Goal: Navigation & Orientation: Find specific page/section

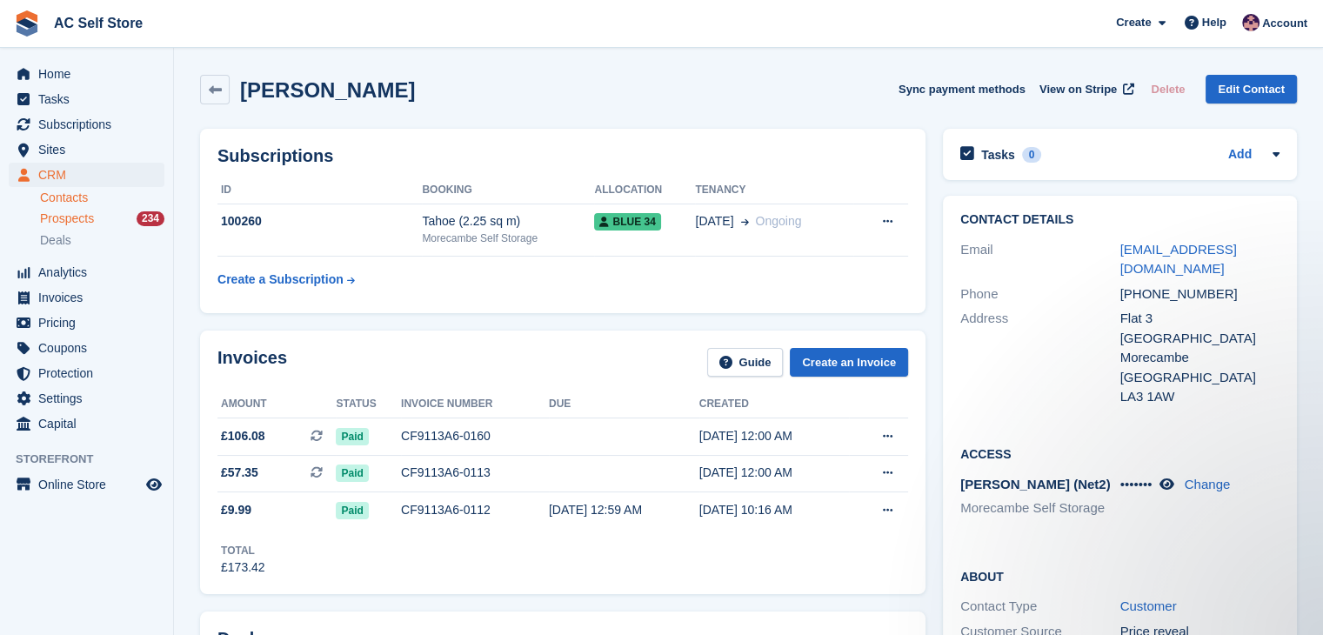
click at [77, 224] on span "Prospects" at bounding box center [67, 219] width 54 height 17
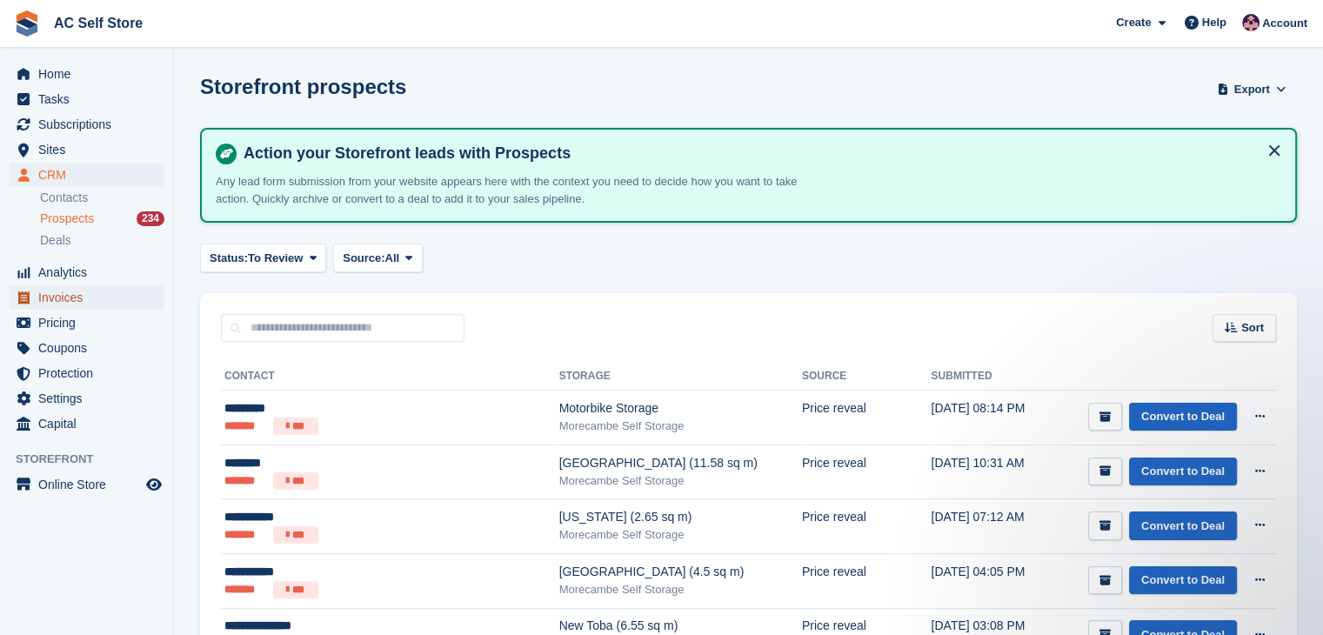
click at [120, 291] on span "Invoices" at bounding box center [90, 297] width 104 height 24
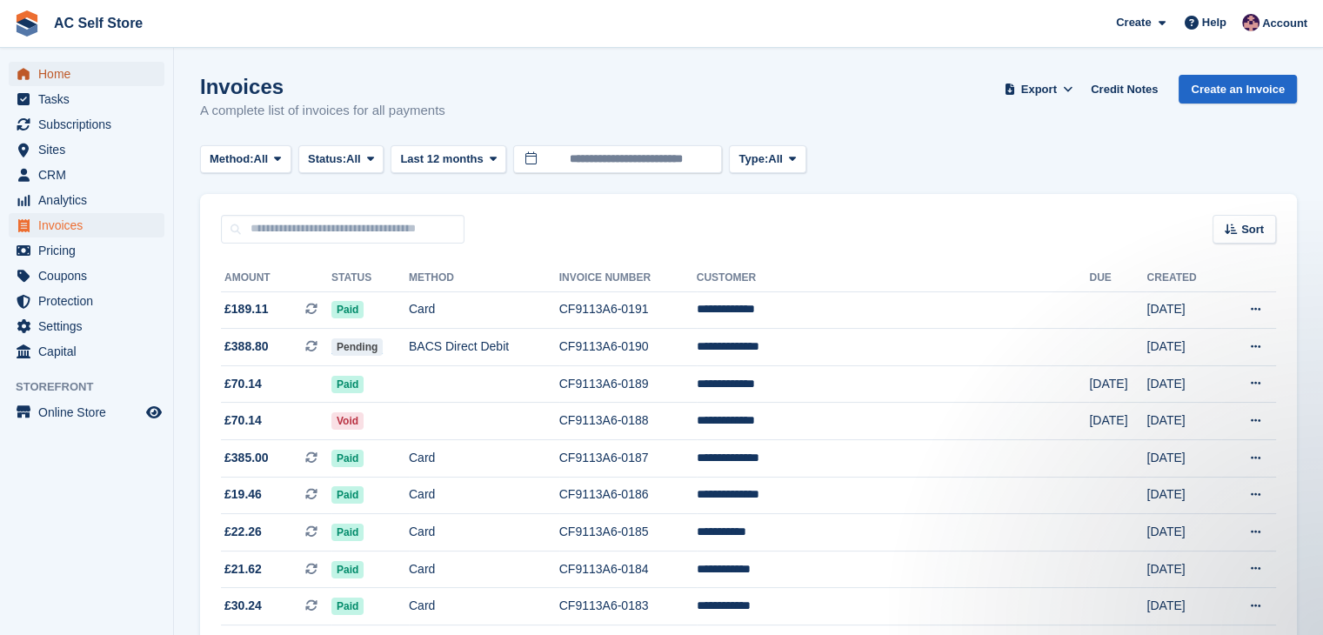
click at [93, 82] on span "Home" at bounding box center [90, 74] width 104 height 24
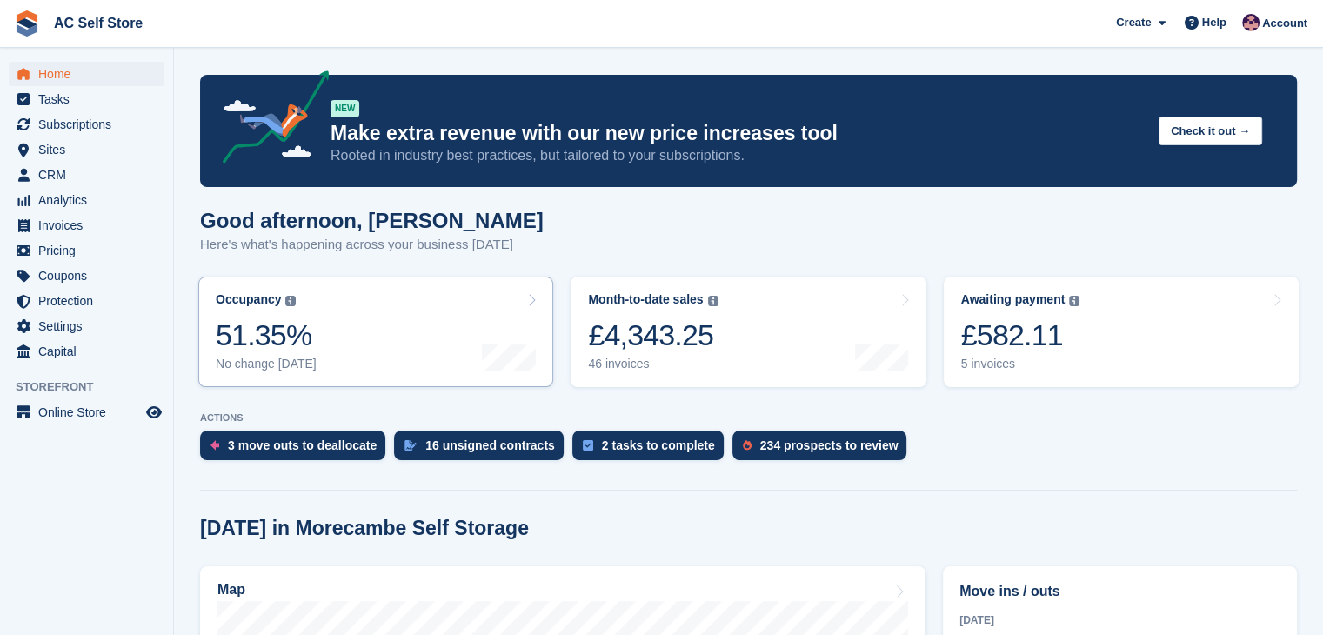
click at [518, 311] on div at bounding box center [509, 331] width 54 height 79
